Goal: Task Accomplishment & Management: Complete application form

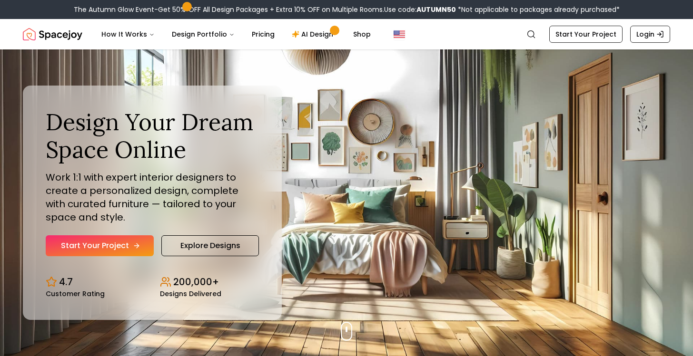
click at [108, 246] on link "Start Your Project" at bounding box center [100, 245] width 108 height 21
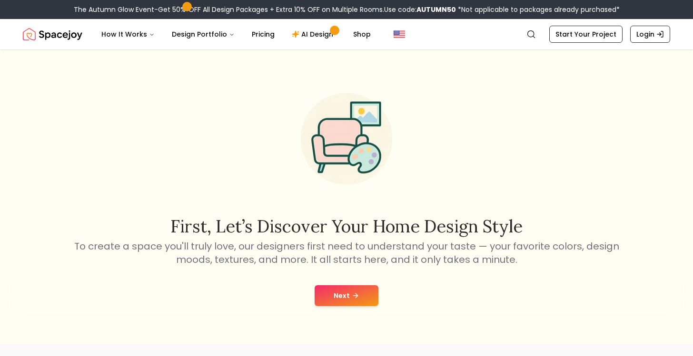
click at [343, 291] on button "Next" at bounding box center [346, 295] width 64 height 21
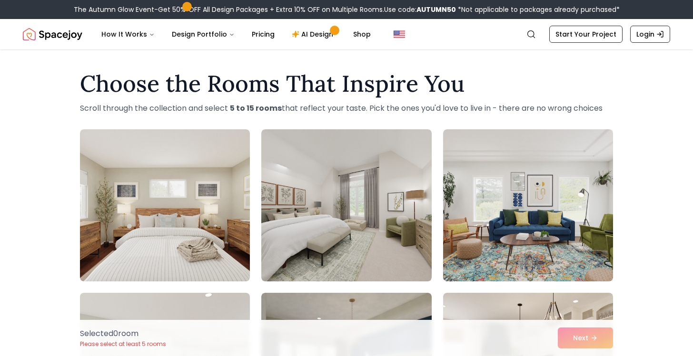
scroll to position [85, 0]
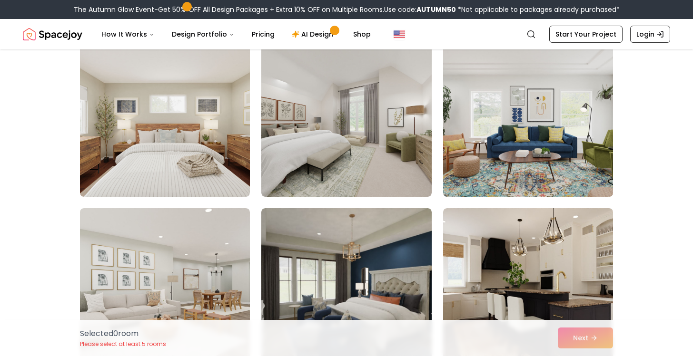
click at [526, 126] on img at bounding box center [528, 121] width 178 height 160
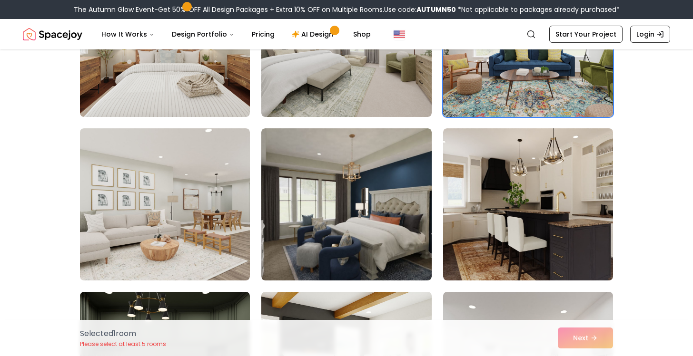
scroll to position [354, 0]
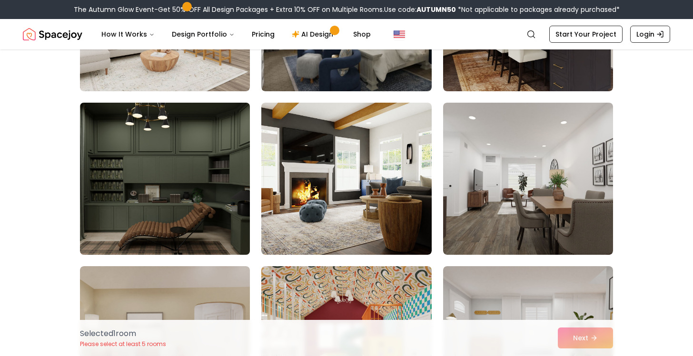
click at [219, 185] on img at bounding box center [165, 179] width 178 height 160
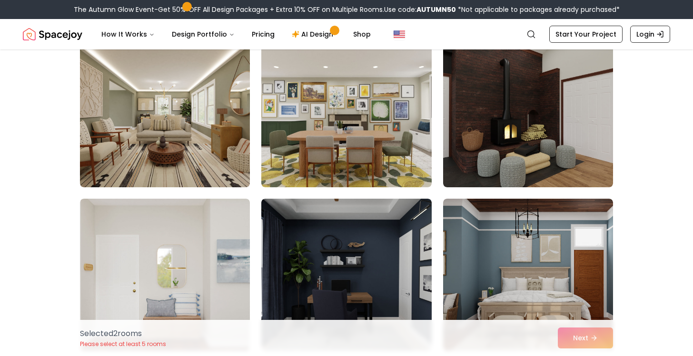
scroll to position [3038, 0]
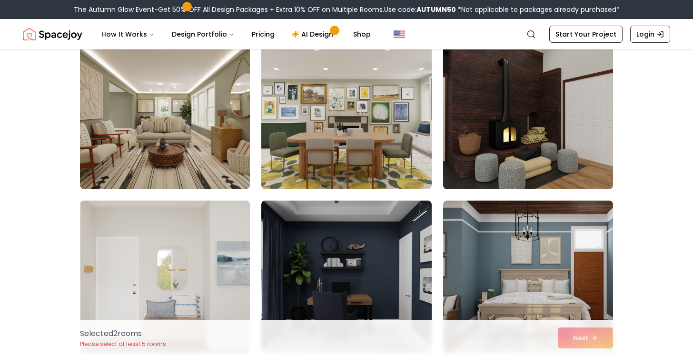
click at [578, 157] on img at bounding box center [528, 113] width 178 height 160
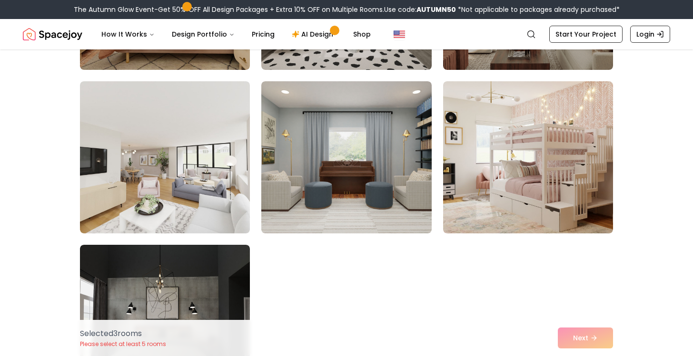
scroll to position [5303, 0]
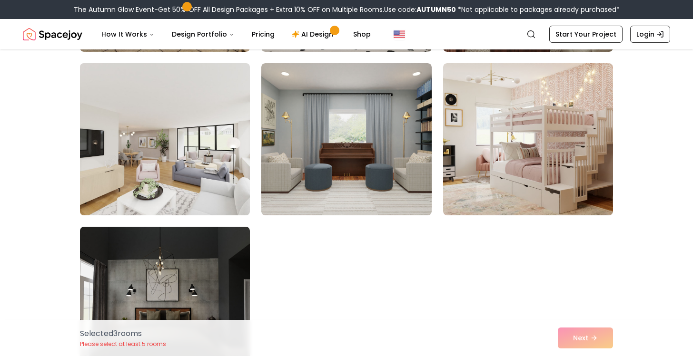
click at [186, 179] on img at bounding box center [165, 139] width 178 height 160
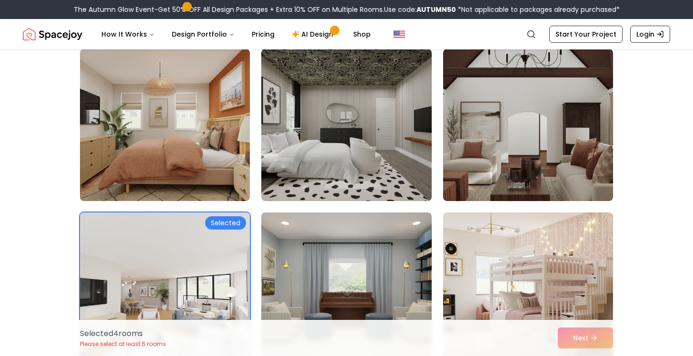
scroll to position [5077, 0]
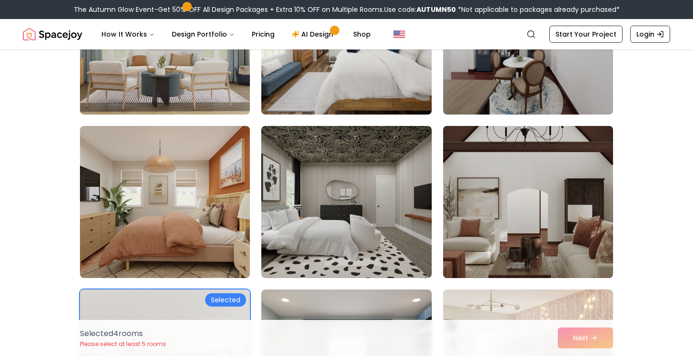
click at [530, 203] on img at bounding box center [528, 202] width 178 height 160
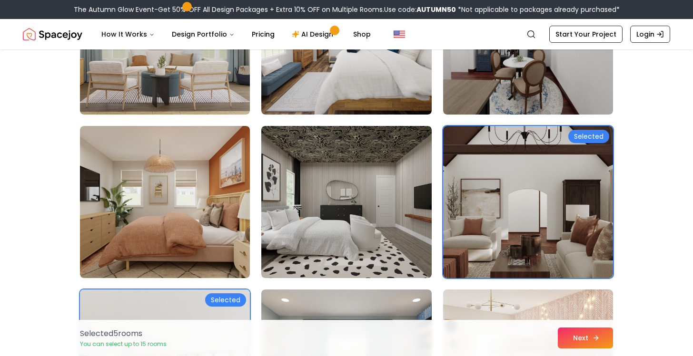
click at [592, 337] on icon at bounding box center [596, 338] width 8 height 8
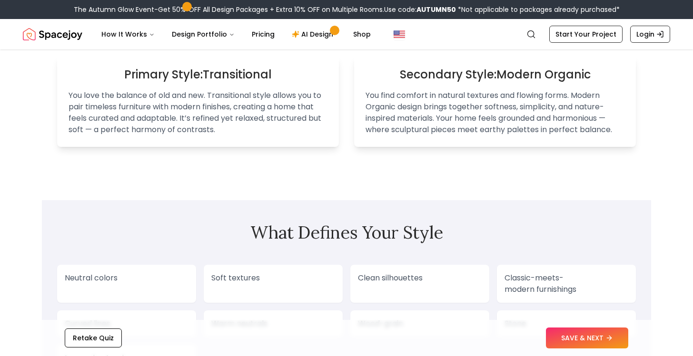
scroll to position [301, 0]
